Goal: Navigation & Orientation: Find specific page/section

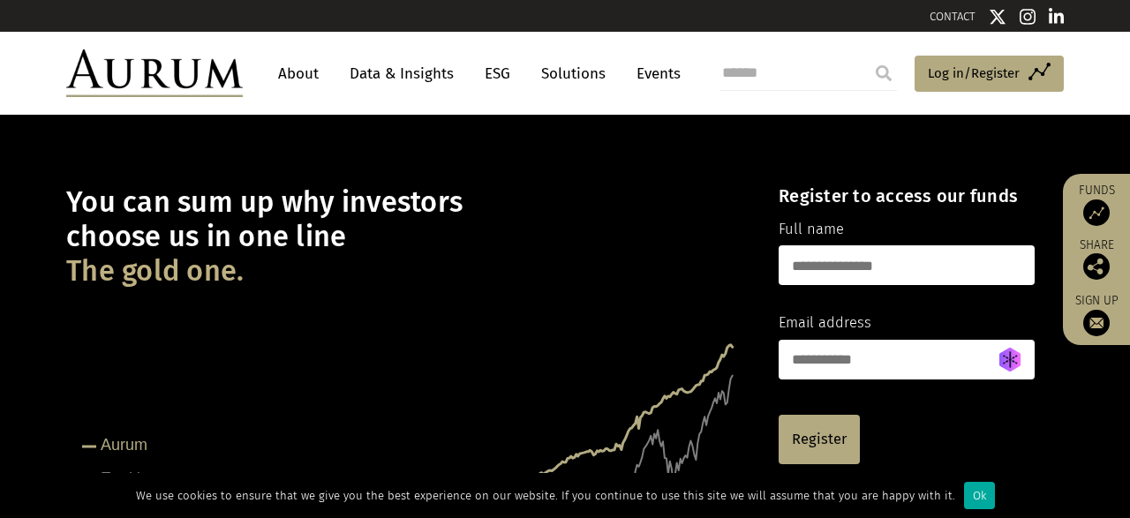
click at [572, 70] on link "Solutions" at bounding box center [574, 73] width 82 height 33
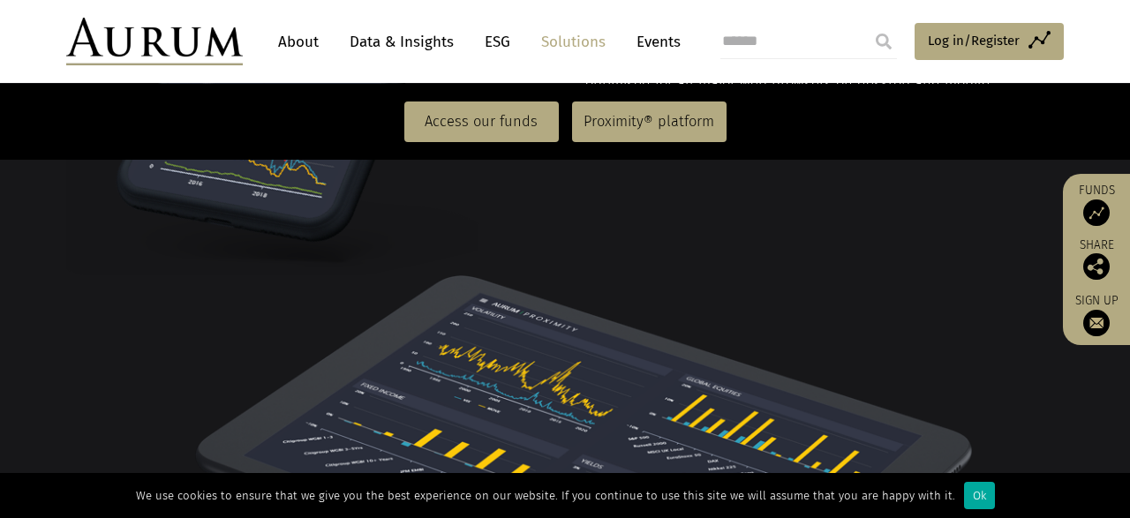
scroll to position [2508, 0]
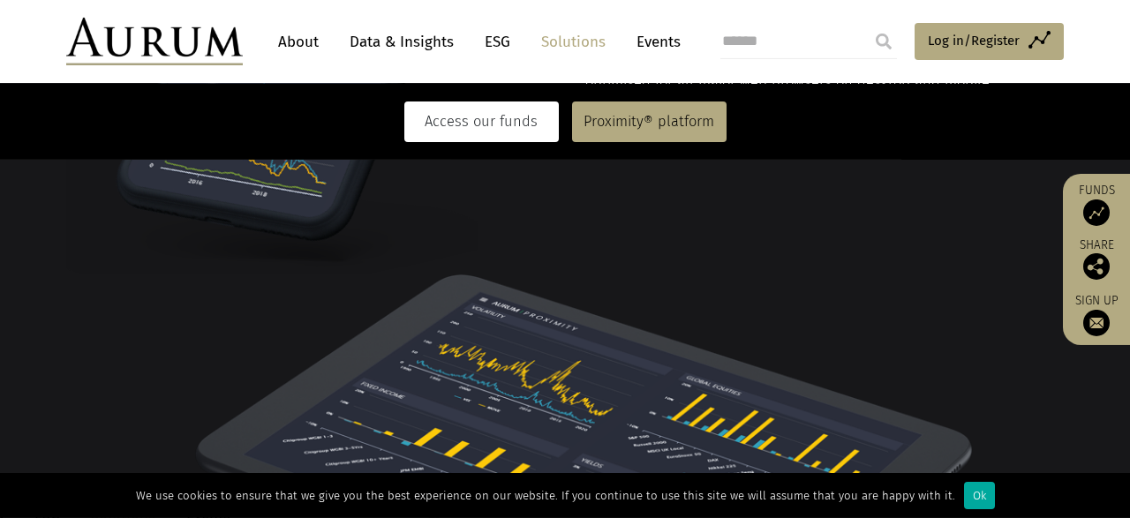
click at [490, 128] on link "Access our funds" at bounding box center [481, 122] width 155 height 41
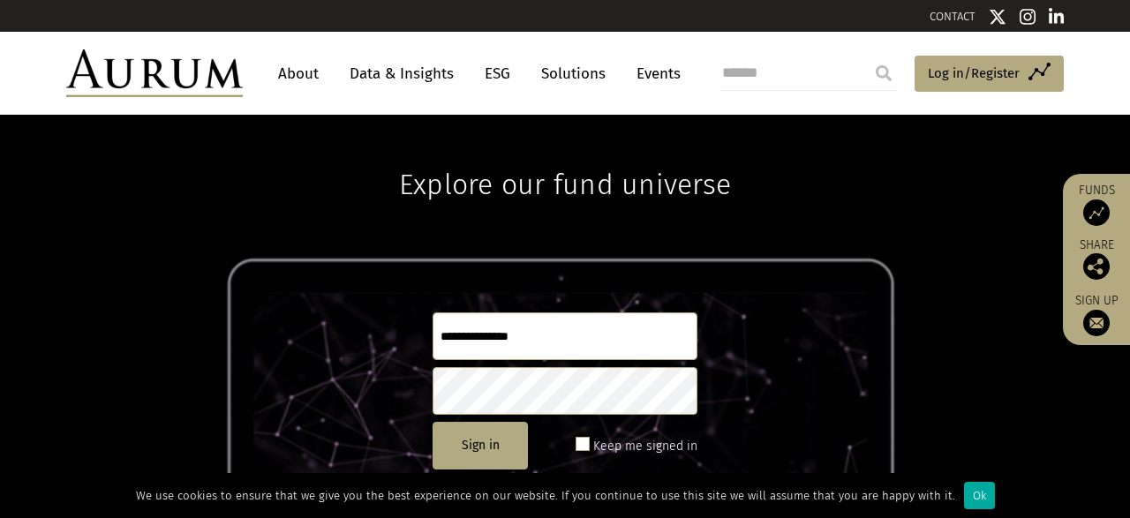
click at [291, 73] on link "About" at bounding box center [298, 73] width 58 height 33
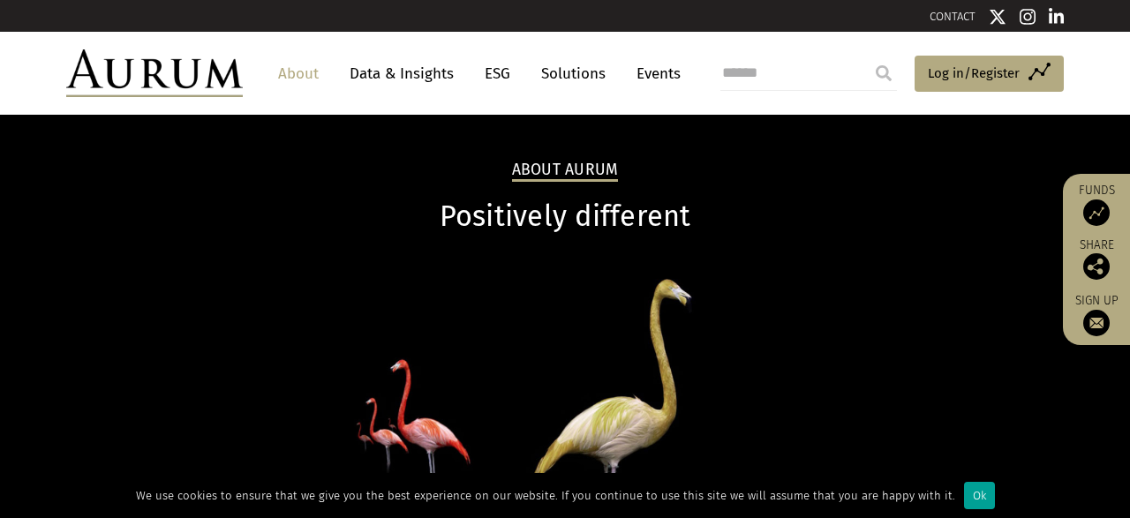
click at [965, 498] on div "Ok" at bounding box center [979, 495] width 31 height 27
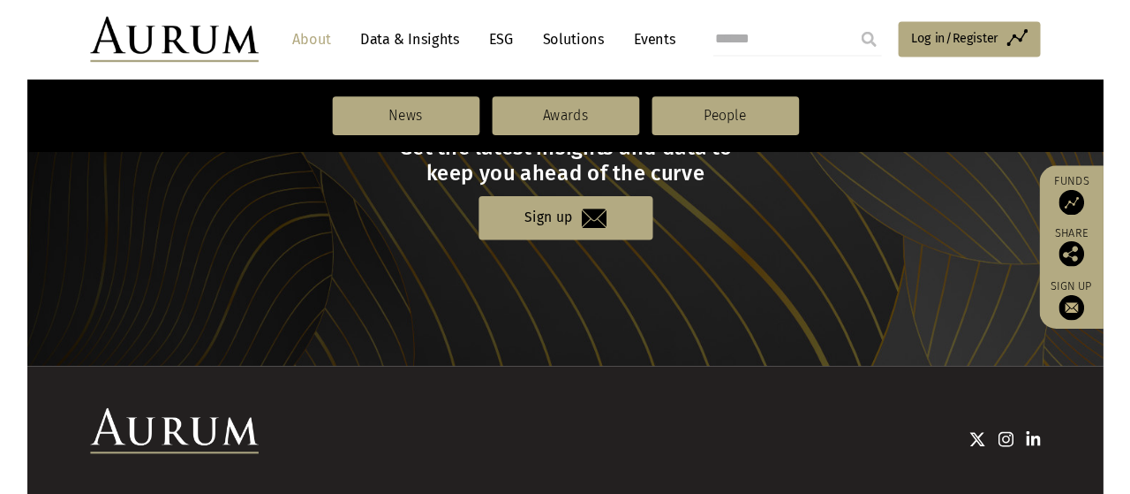
scroll to position [2117, 0]
